Goal: Task Accomplishment & Management: Complete application form

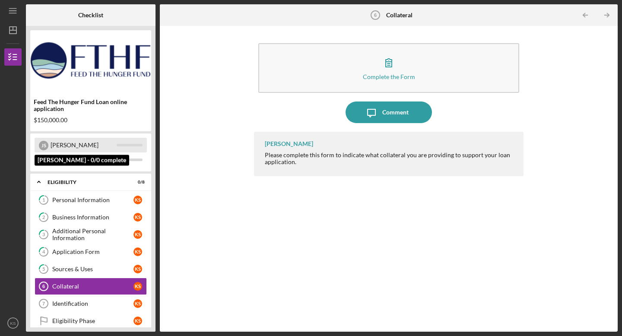
click at [88, 148] on div "[PERSON_NAME]" at bounding box center [84, 145] width 66 height 15
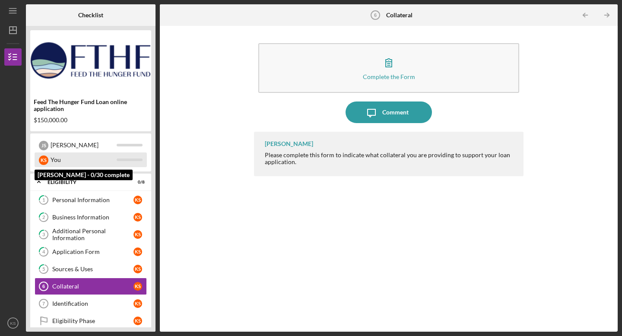
click at [77, 158] on div "You" at bounding box center [84, 159] width 66 height 15
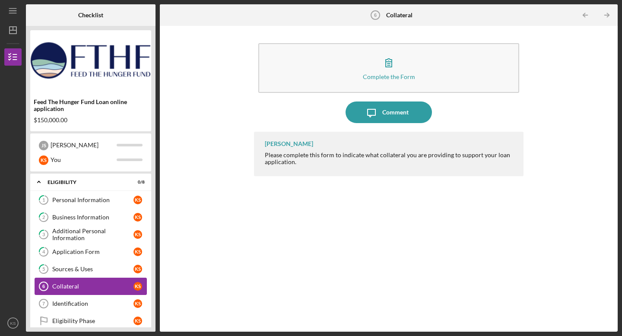
click at [70, 286] on div "Collateral" at bounding box center [92, 286] width 81 height 7
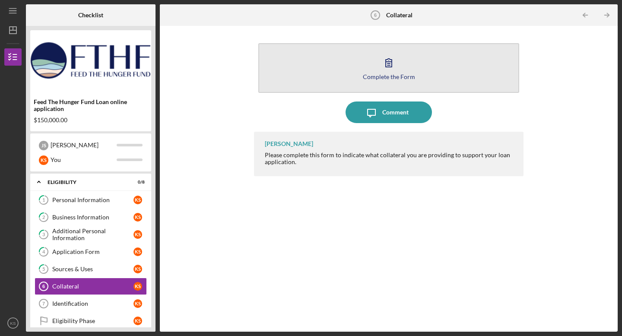
click at [308, 63] on button "Complete the Form Form" at bounding box center [388, 68] width 261 height 50
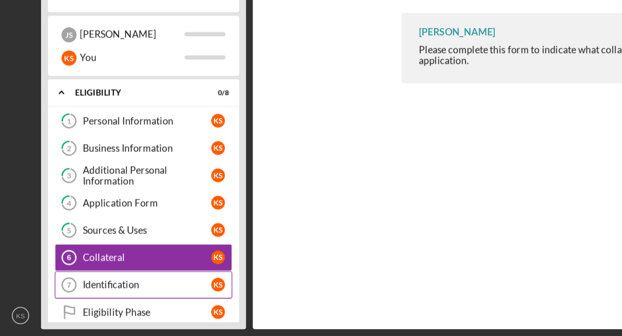
click at [107, 300] on div "Identification" at bounding box center [92, 303] width 81 height 7
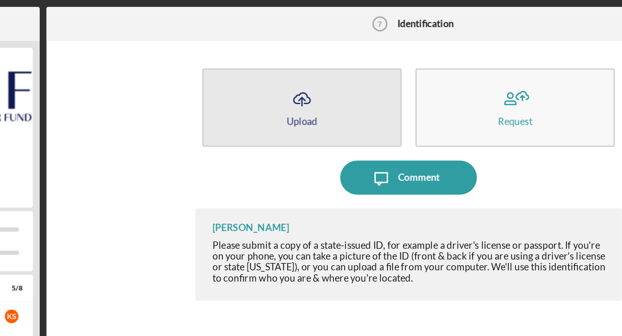
click at [308, 58] on button "Icon/Upload Upload" at bounding box center [321, 68] width 126 height 50
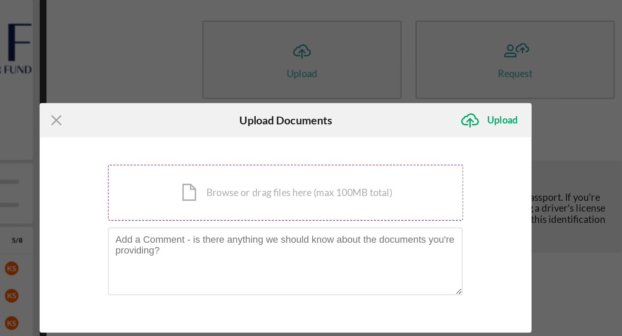
click at [308, 155] on div "Icon/Document Browse or drag files here (max 100MB total) Tap to choose files o…" at bounding box center [311, 151] width 225 height 35
click at [165, 106] on icon "Icon/Menu Close" at bounding box center [166, 106] width 22 height 22
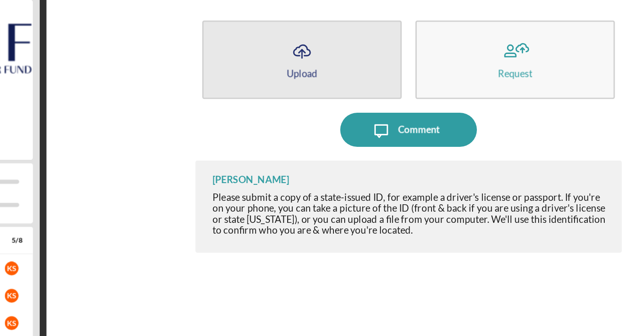
click at [308, 68] on icon "Icon/Upload" at bounding box center [321, 63] width 22 height 22
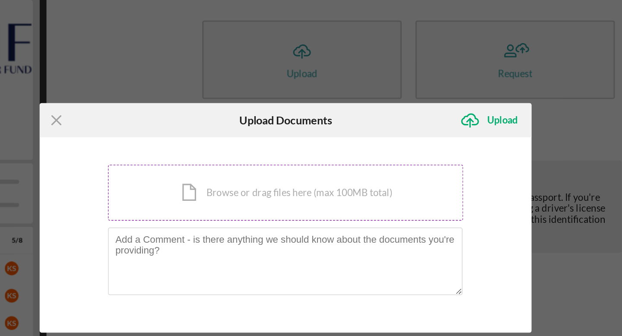
click at [296, 157] on div "Icon/Document Browse or drag files here (max 100MB total) Tap to choose files o…" at bounding box center [311, 151] width 225 height 35
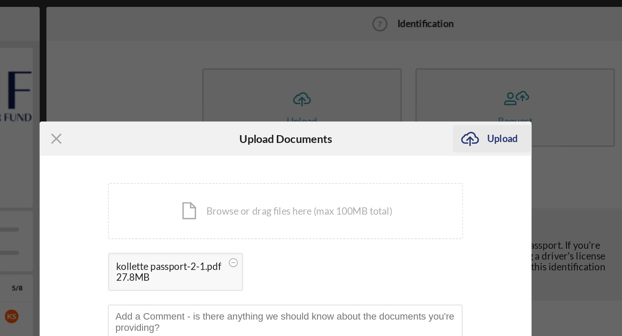
click at [308, 89] on div "Upload" at bounding box center [447, 87] width 19 height 17
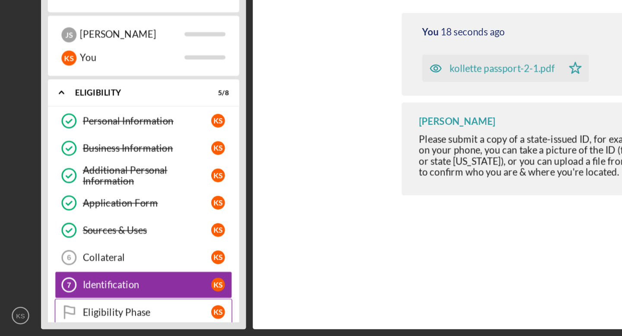
click at [91, 320] on div "Eligibility Phase" at bounding box center [92, 320] width 81 height 7
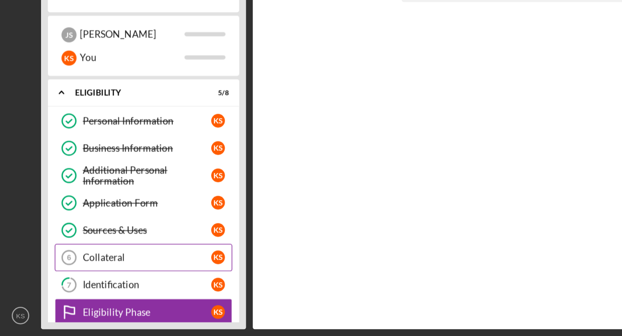
click at [84, 287] on div "Collateral" at bounding box center [92, 286] width 81 height 7
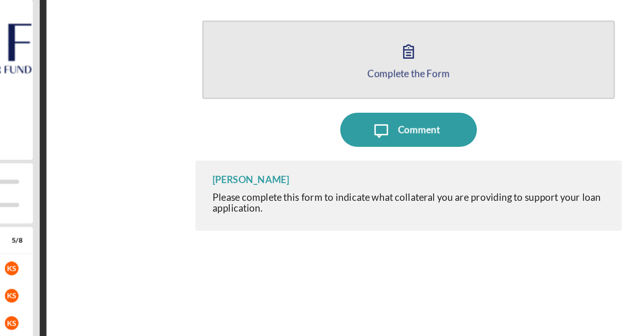
click at [308, 77] on button "Complete the Form Form" at bounding box center [388, 68] width 261 height 50
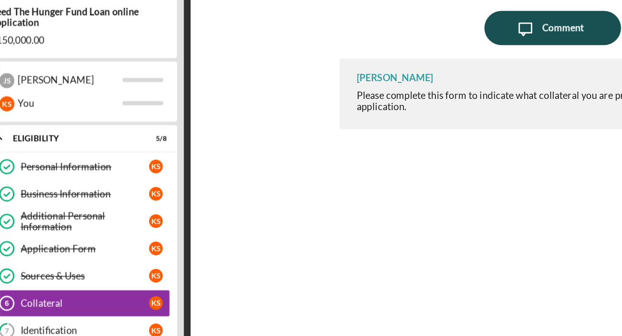
click at [308, 113] on div "Comment" at bounding box center [395, 112] width 26 height 22
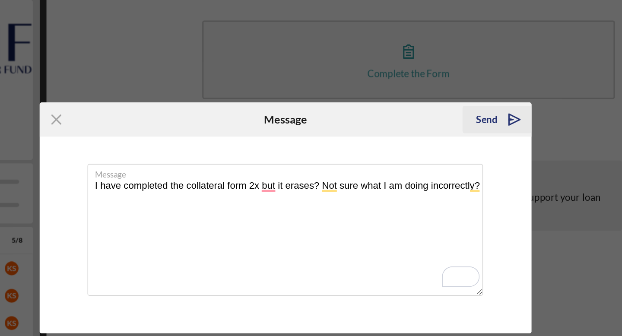
type textarea "I have completed the collateral form 2x but it erases? Not sure what I am doing…"
click at [308, 105] on div "Send" at bounding box center [437, 105] width 13 height 17
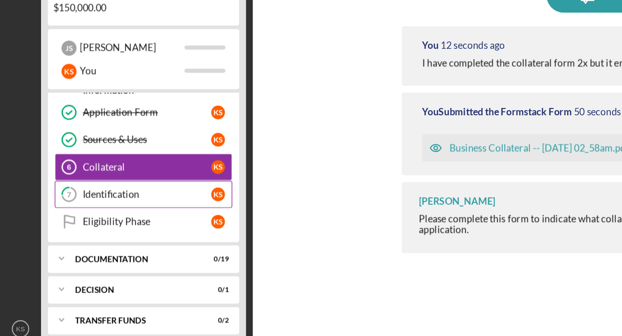
scroll to position [69, 0]
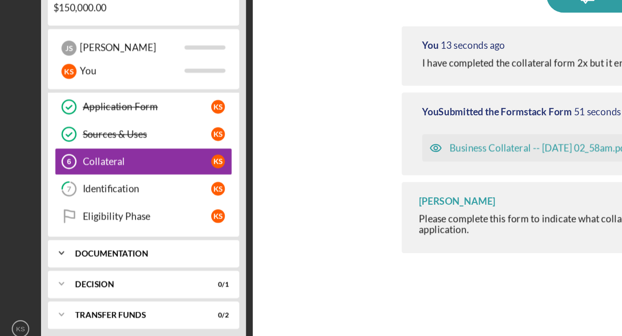
click at [79, 277] on div "Icon/Expander Documentation 0 / 19" at bounding box center [90, 274] width 121 height 17
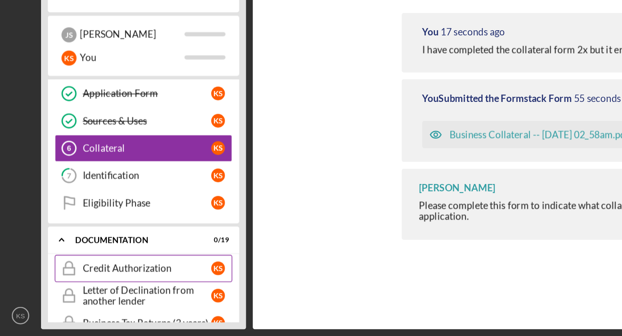
click at [83, 294] on div "Credit Authorization" at bounding box center [92, 293] width 81 height 7
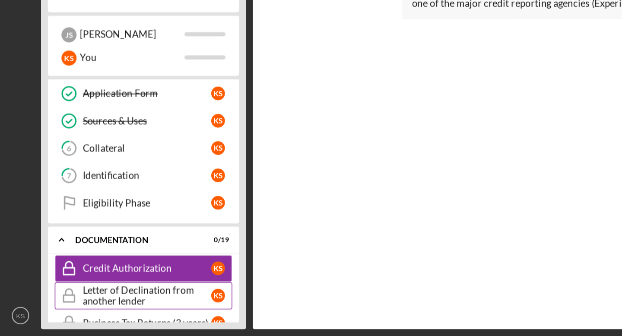
click at [88, 310] on div "Letter of Declination from another lender" at bounding box center [92, 311] width 81 height 14
